Goal: Task Accomplishment & Management: Manage account settings

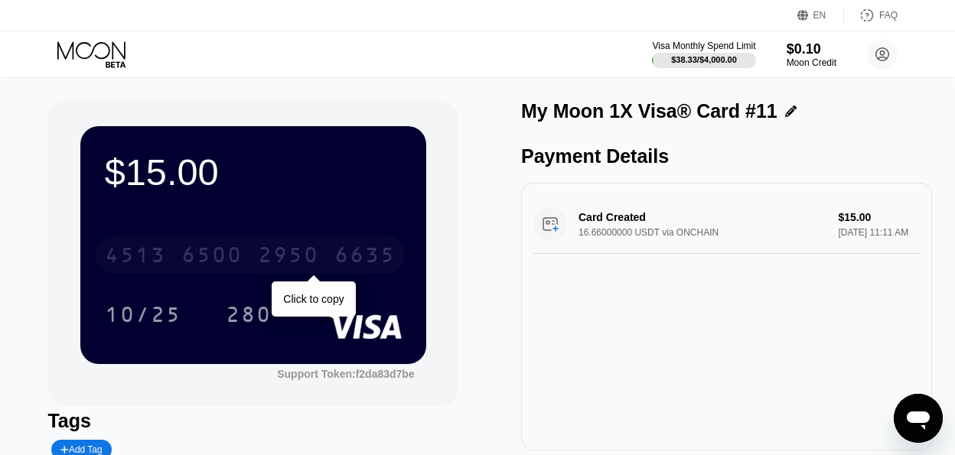
click at [223, 254] on div "6500" at bounding box center [211, 257] width 61 height 24
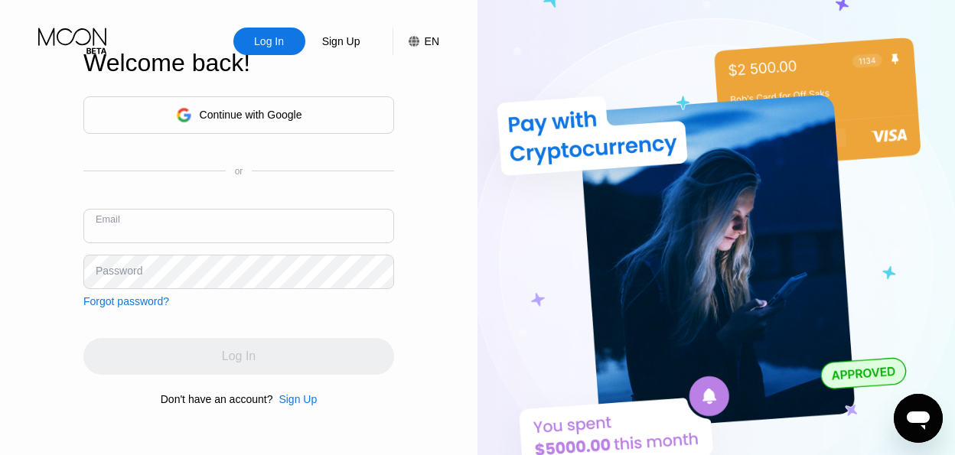
click at [154, 231] on input "text" at bounding box center [238, 226] width 311 height 34
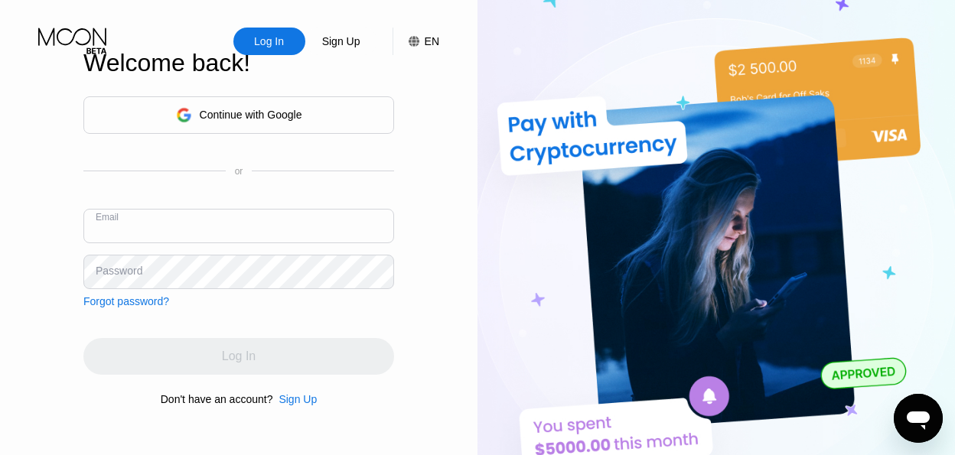
click at [154, 231] on input "text" at bounding box center [238, 226] width 311 height 34
paste input "uthenticautos01@gmail.com"
type input "[EMAIL_ADDRESS][DOMAIN_NAME]"
click at [116, 272] on div "Password" at bounding box center [119, 271] width 47 height 12
click at [109, 272] on div "Password" at bounding box center [119, 271] width 47 height 12
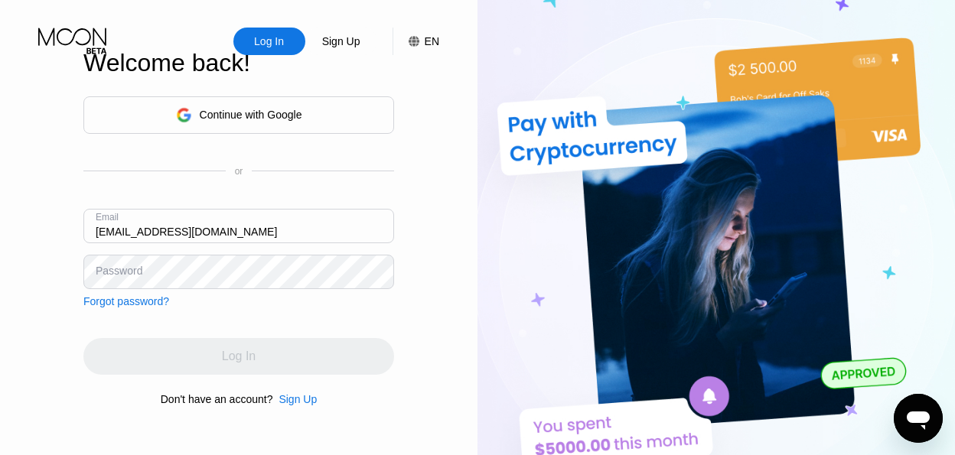
click at [122, 272] on div "Password" at bounding box center [119, 271] width 47 height 12
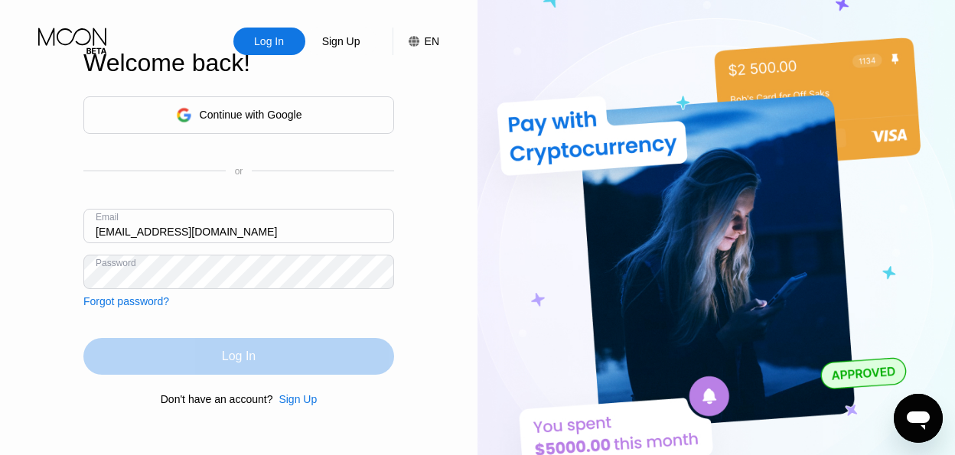
click at [122, 347] on div "Log In" at bounding box center [238, 356] width 311 height 37
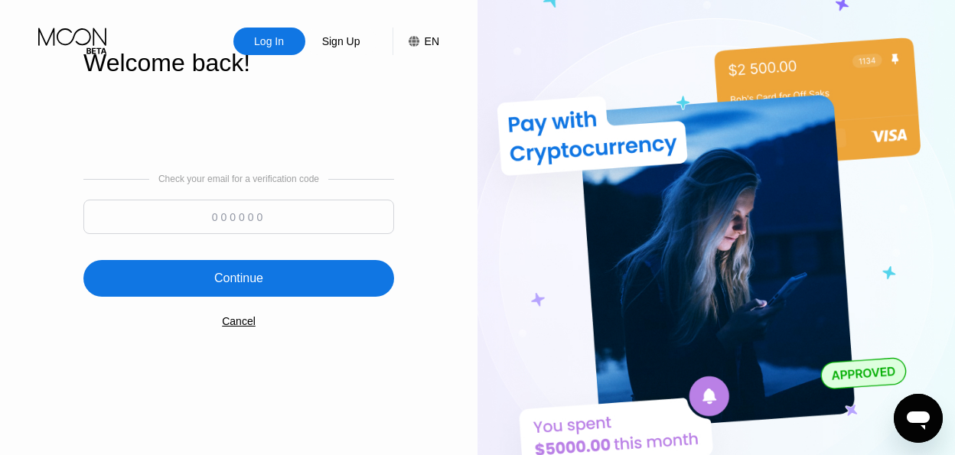
click at [237, 219] on input at bounding box center [238, 217] width 311 height 34
paste input "845195"
type input "845195"
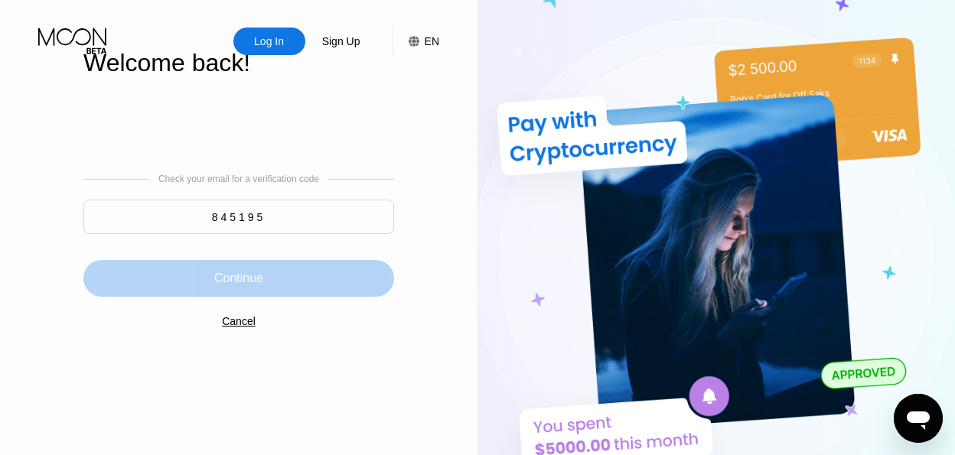
click at [243, 276] on div "Continue" at bounding box center [238, 278] width 49 height 15
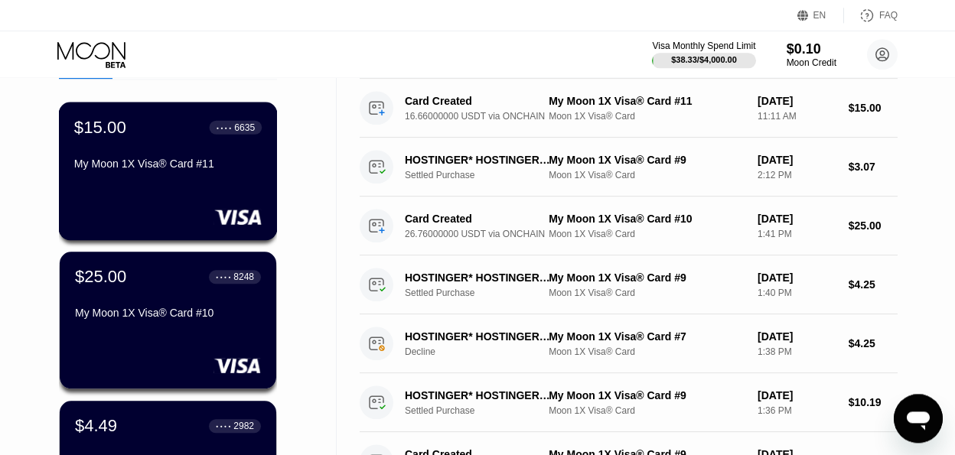
scroll to position [89, 0]
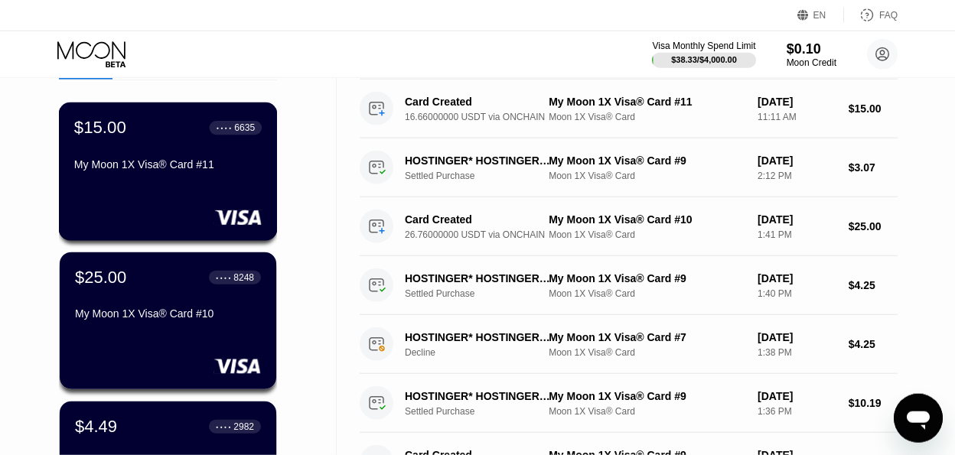
click at [158, 138] on div "$15.00 ● ● ● ● 6635" at bounding box center [168, 128] width 188 height 20
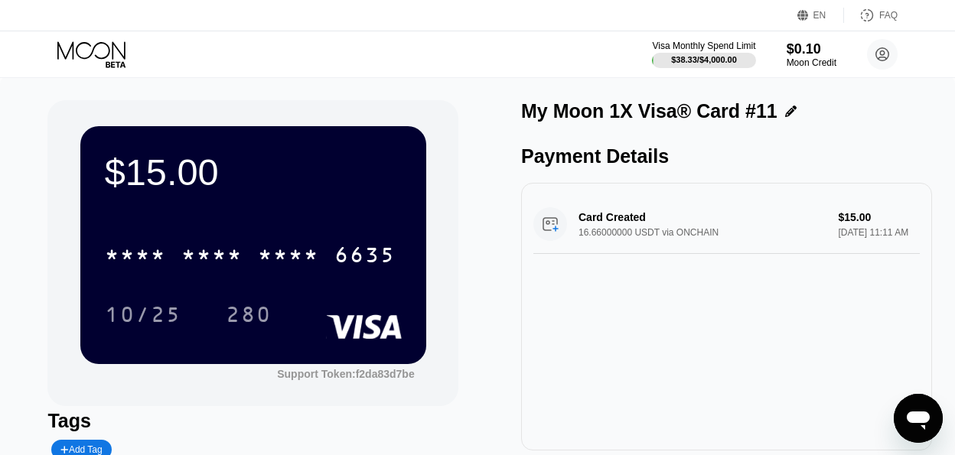
click at [96, 56] on icon at bounding box center [91, 50] width 68 height 18
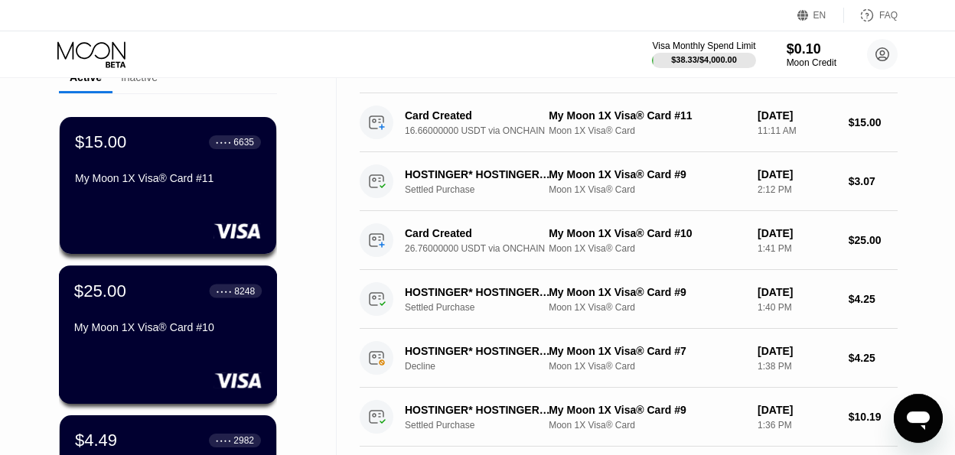
scroll to position [75, 0]
click at [151, 326] on div "My Moon 1X Visa® Card #10" at bounding box center [168, 327] width 188 height 12
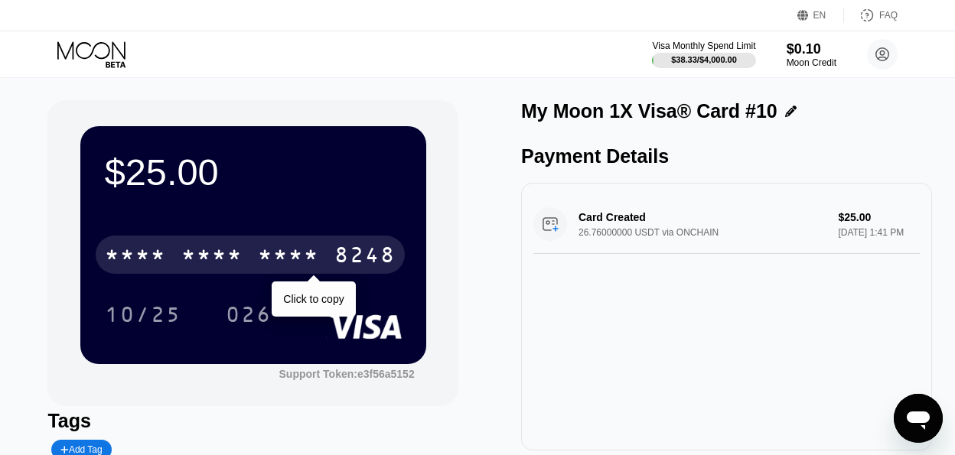
click at [367, 250] on div "8248" at bounding box center [364, 257] width 61 height 24
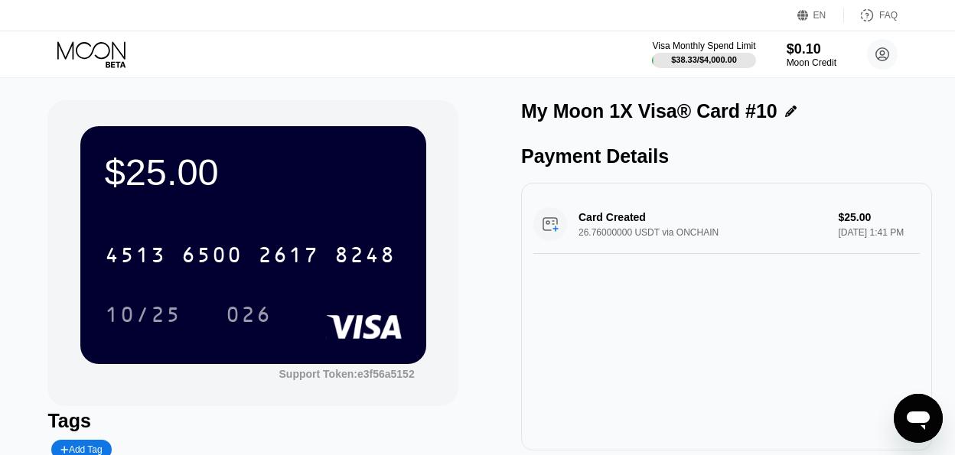
click at [103, 57] on icon at bounding box center [91, 50] width 68 height 18
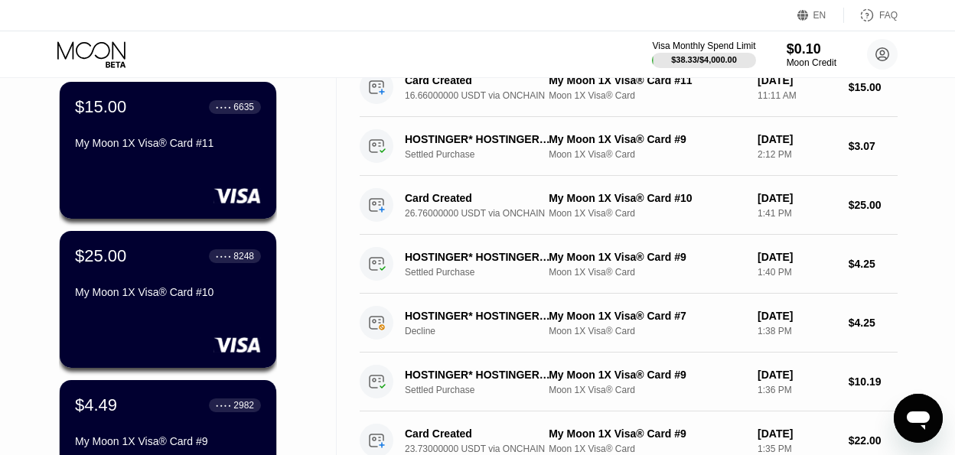
scroll to position [133, 0]
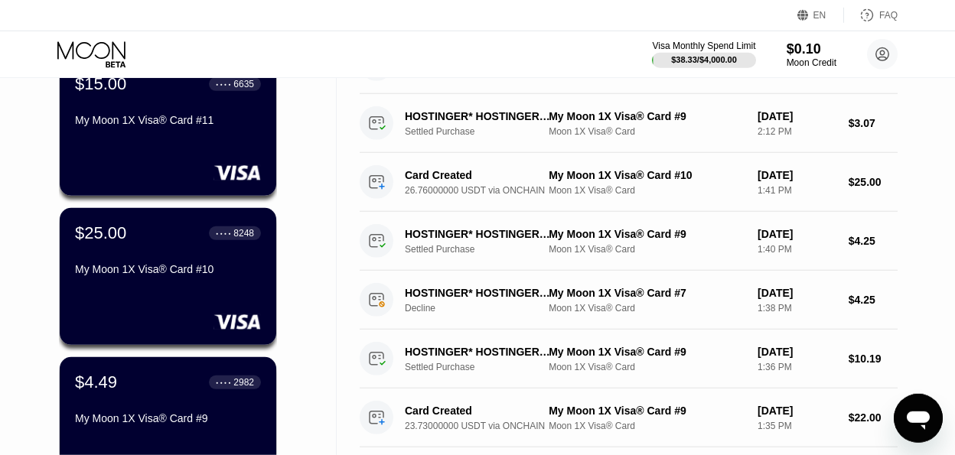
click at [150, 20] on div "EN Language Select an item Save FAQ" at bounding box center [477, 15] width 955 height 31
